Goal: Task Accomplishment & Management: Use online tool/utility

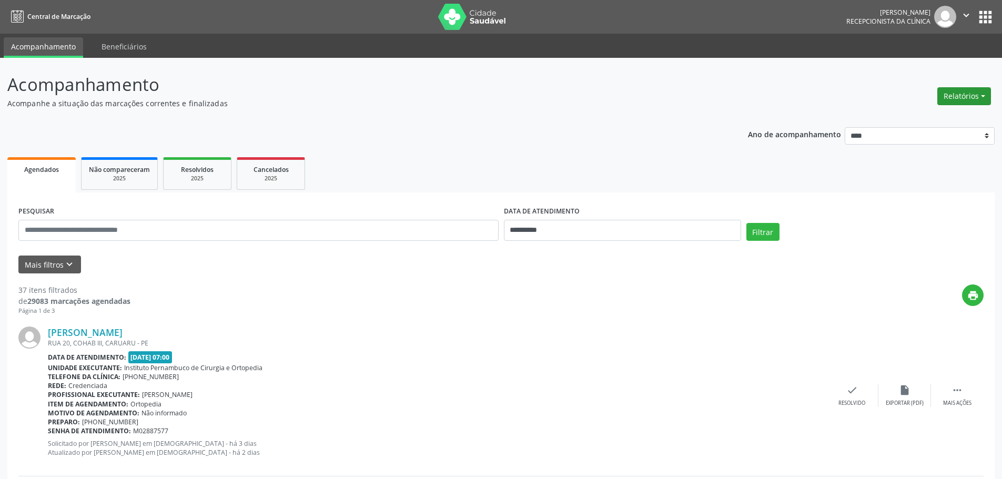
click at [957, 90] on button "Relatórios" at bounding box center [965, 96] width 54 height 18
click at [930, 113] on link "Agendamentos" at bounding box center [935, 119] width 113 height 15
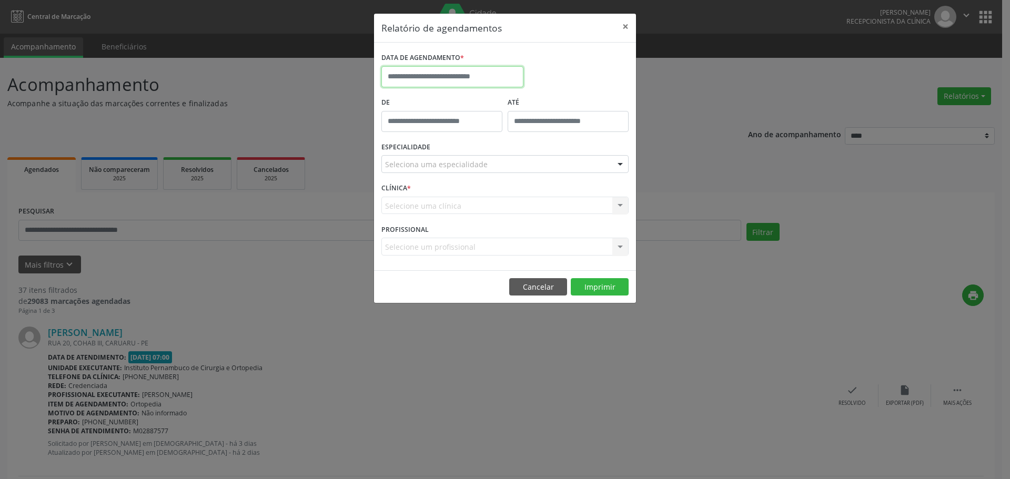
click at [465, 83] on input "text" at bounding box center [452, 76] width 142 height 21
click at [416, 216] on span "25" at bounding box center [416, 216] width 21 height 21
type input "**********"
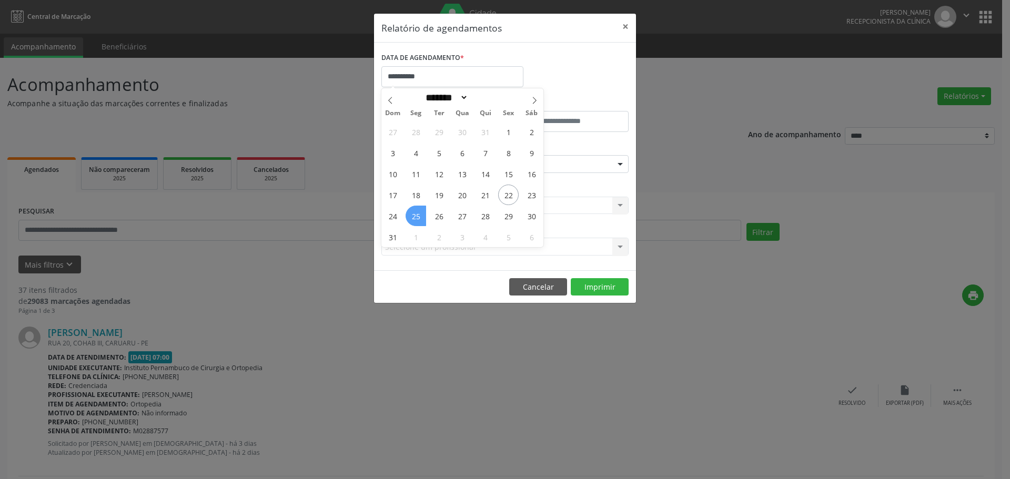
click at [416, 216] on span "25" at bounding box center [416, 216] width 21 height 21
click at [452, 149] on div "ESPECIALIDADE Seleciona uma especialidade Todas as especialidades Alergologia A…" at bounding box center [505, 159] width 253 height 41
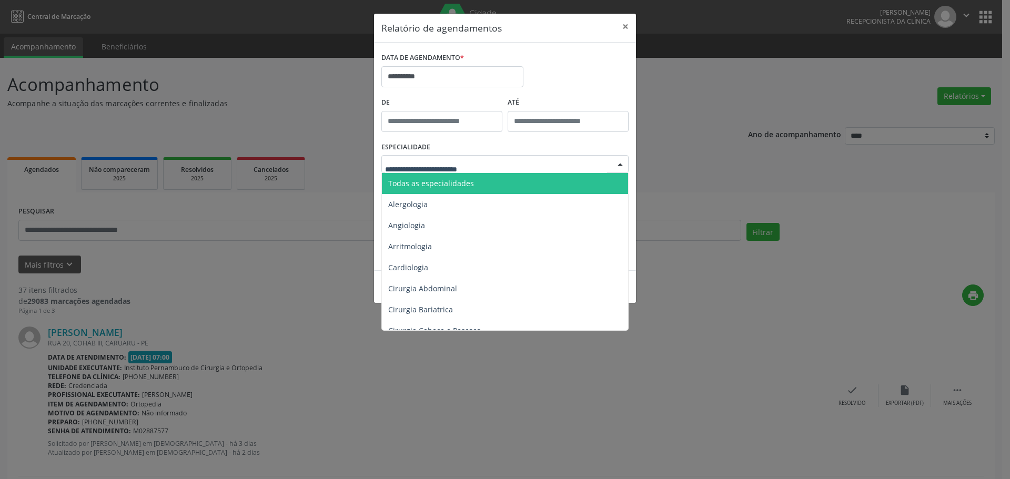
click at [532, 186] on span "Todas as especialidades" at bounding box center [506, 183] width 248 height 21
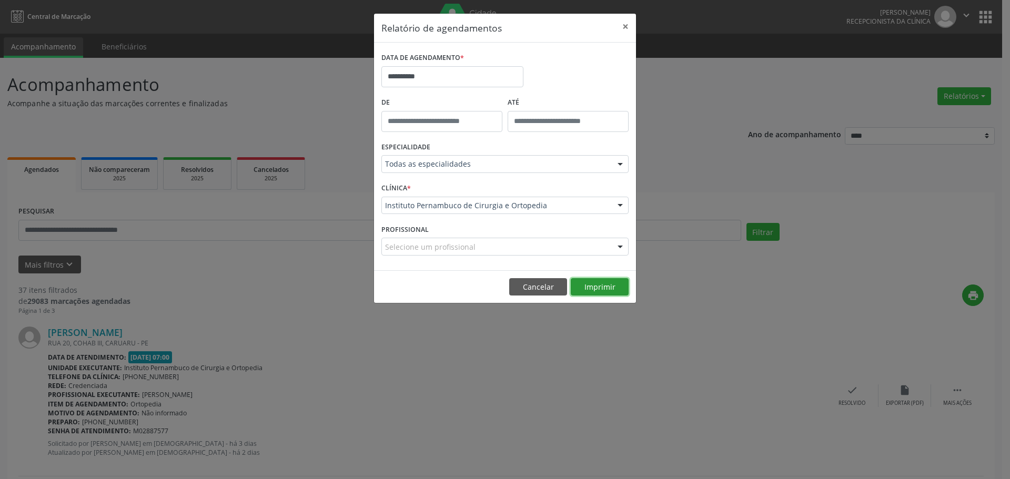
click at [602, 287] on button "Imprimir" at bounding box center [600, 287] width 58 height 18
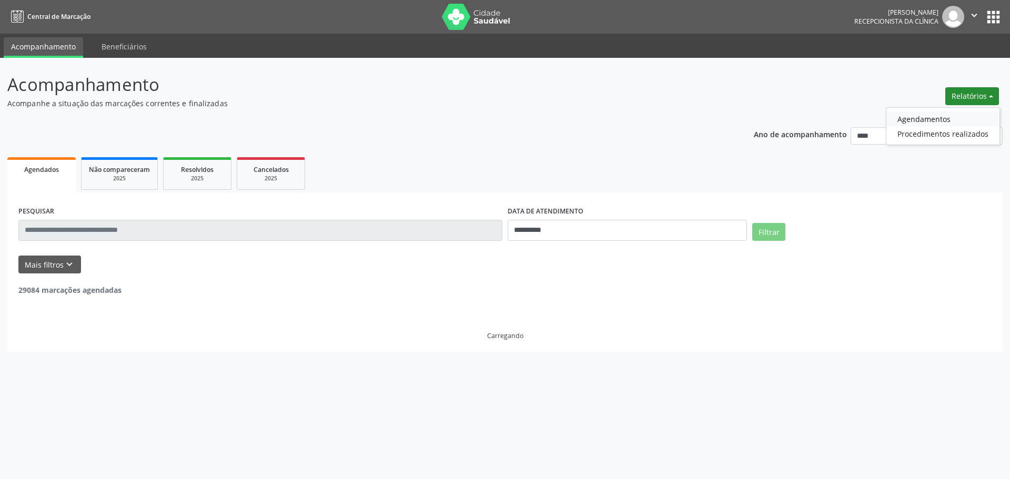
click at [940, 117] on link "Agendamentos" at bounding box center [942, 119] width 113 height 15
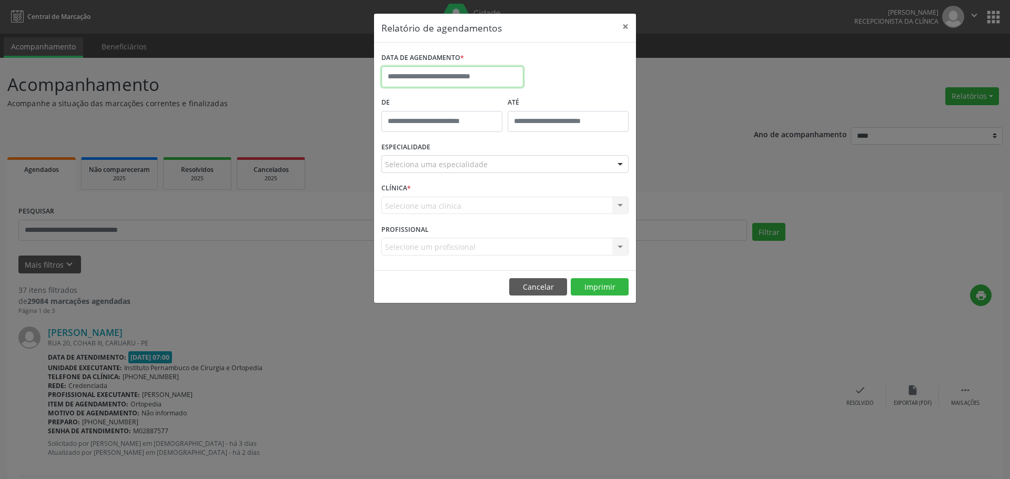
click at [474, 82] on input "text" at bounding box center [452, 76] width 142 height 21
click at [420, 213] on span "25" at bounding box center [416, 216] width 21 height 21
type input "**********"
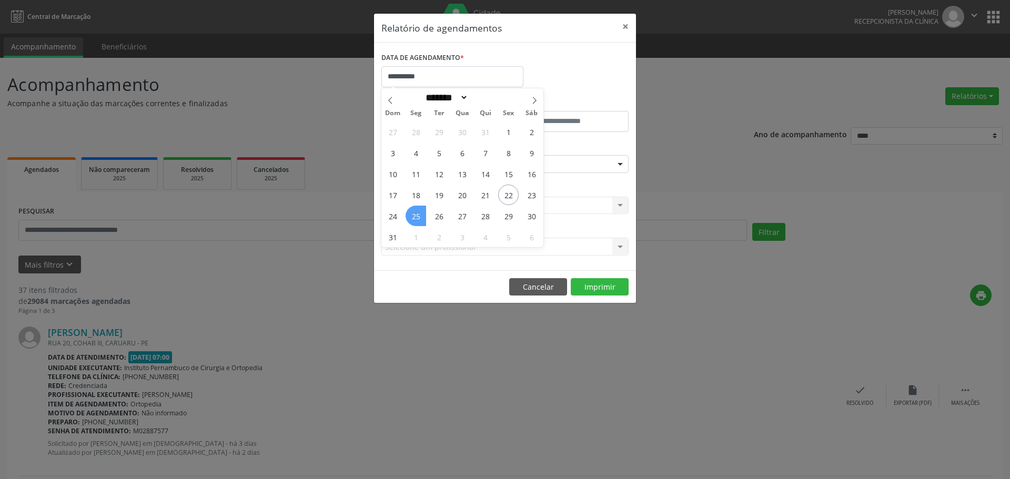
click at [420, 213] on span "25" at bounding box center [416, 216] width 21 height 21
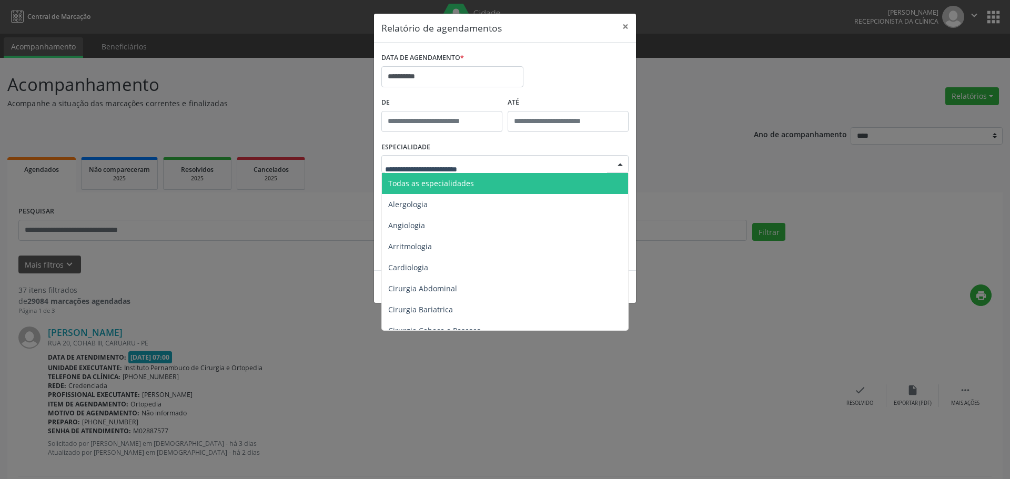
click at [499, 165] on div at bounding box center [504, 164] width 247 height 18
click at [495, 179] on span "Todas as especialidades" at bounding box center [506, 183] width 248 height 21
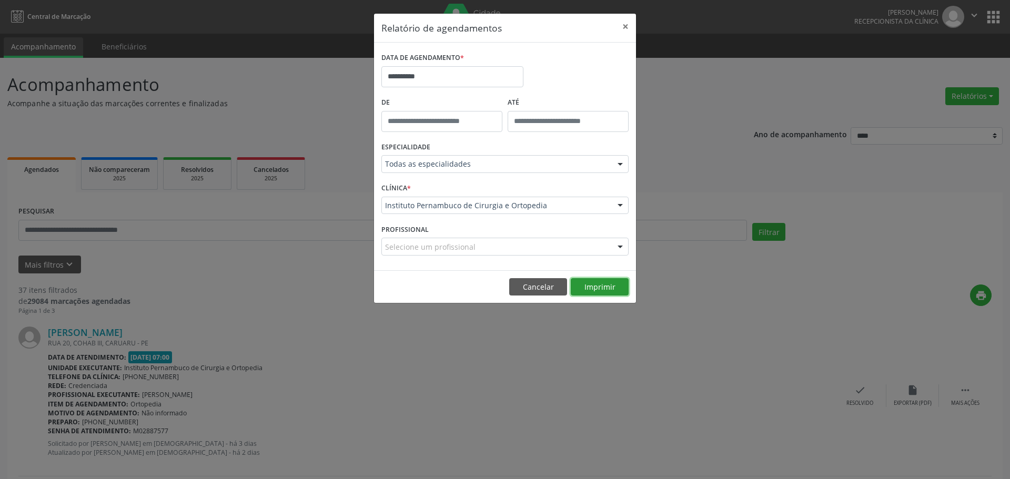
click at [601, 284] on button "Imprimir" at bounding box center [600, 287] width 58 height 18
click at [452, 59] on label "DATA DE AGENDAMENTO *" at bounding box center [422, 58] width 83 height 16
click at [449, 69] on input "**********" at bounding box center [452, 76] width 142 height 21
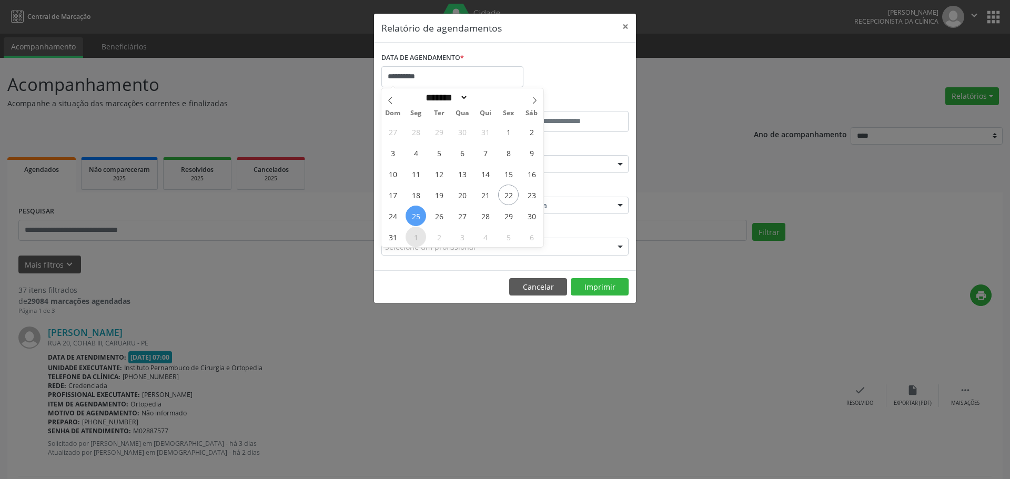
click at [414, 235] on span "1" at bounding box center [416, 237] width 21 height 21
type input "**********"
click at [414, 235] on span "1" at bounding box center [416, 237] width 21 height 21
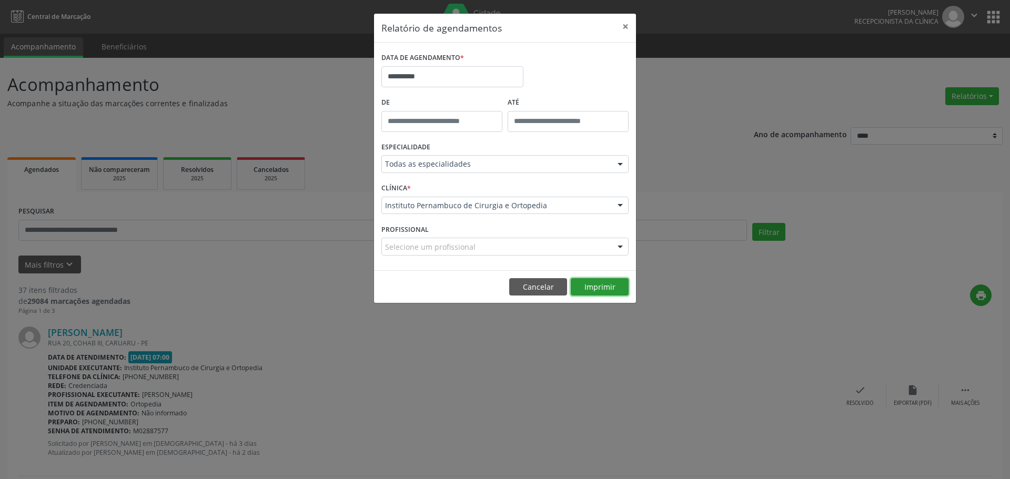
click at [586, 283] on button "Imprimir" at bounding box center [600, 287] width 58 height 18
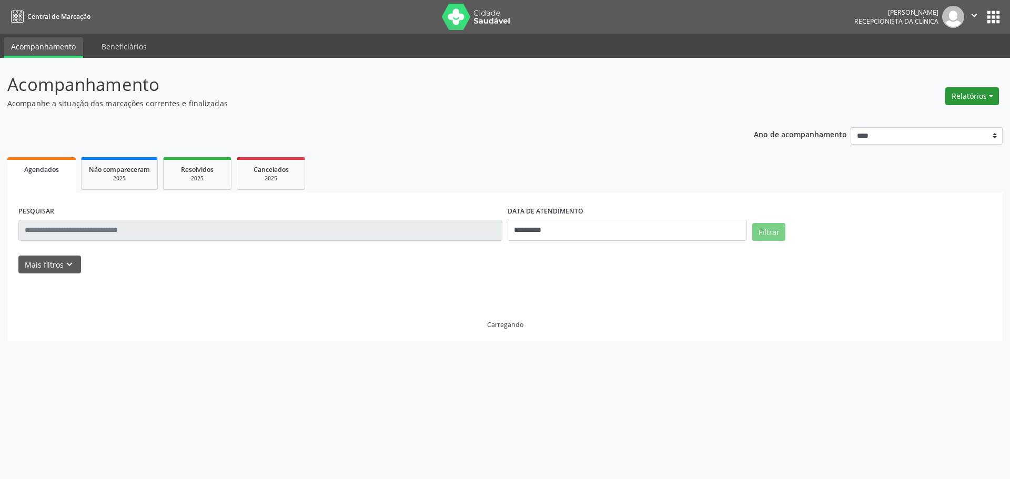
click at [967, 98] on button "Relatórios" at bounding box center [972, 96] width 54 height 18
click at [910, 120] on link "Agendamentos" at bounding box center [942, 119] width 113 height 15
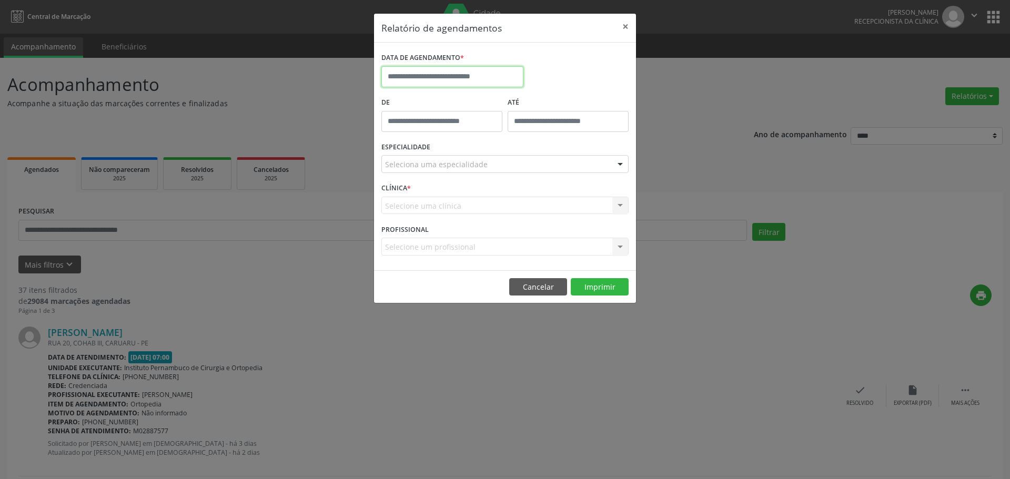
click at [495, 78] on input "text" at bounding box center [452, 76] width 142 height 21
click at [418, 224] on span "25" at bounding box center [416, 216] width 21 height 21
type input "**********"
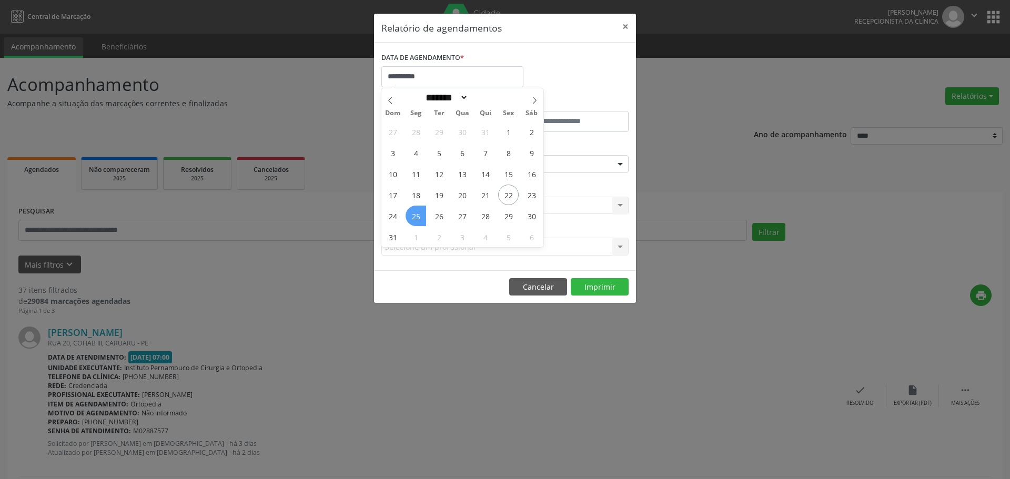
click at [418, 224] on span "25" at bounding box center [416, 216] width 21 height 21
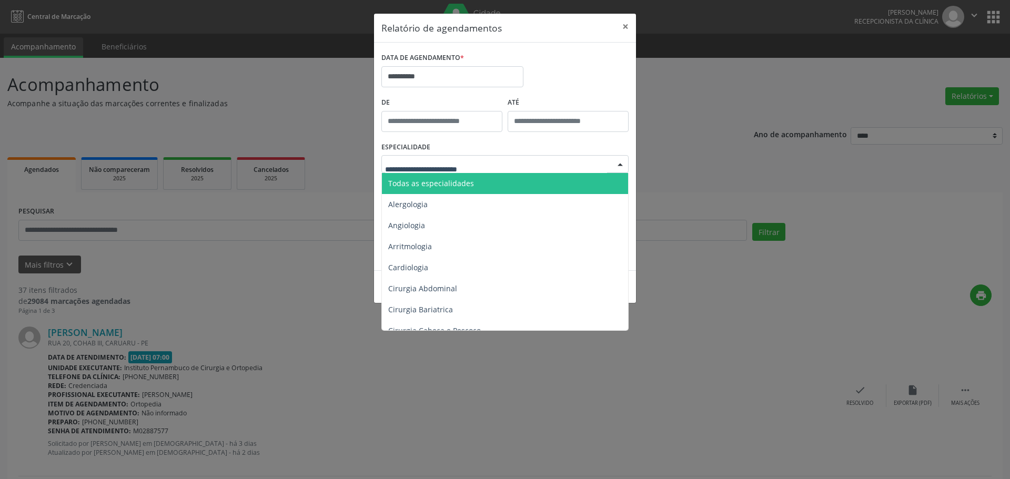
click at [475, 187] on span "Todas as especialidades" at bounding box center [506, 183] width 248 height 21
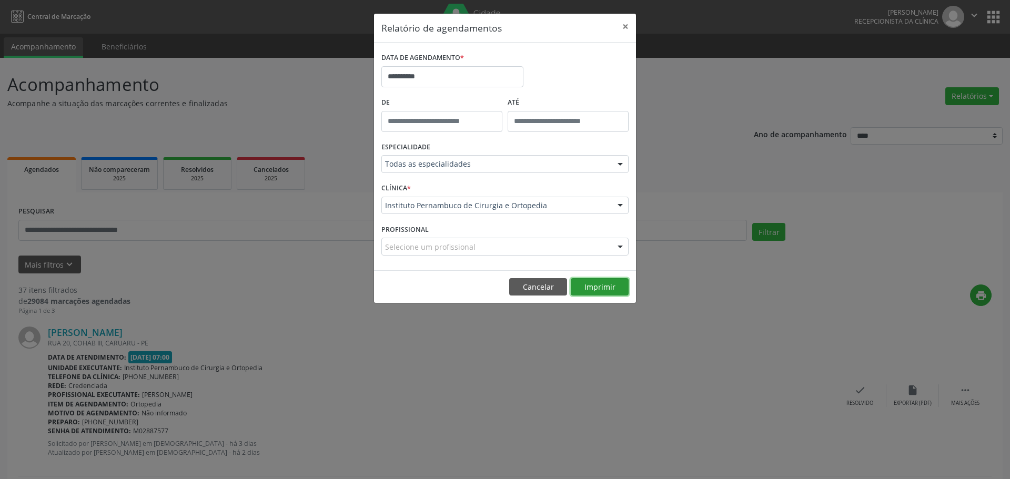
click at [618, 289] on button "Imprimir" at bounding box center [600, 287] width 58 height 18
